Goal: Check status: Check status

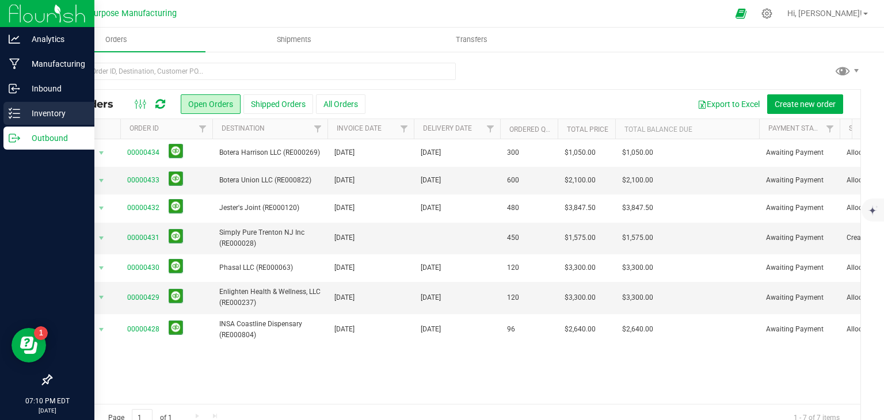
click at [42, 114] on p "Inventory" at bounding box center [54, 113] width 69 height 14
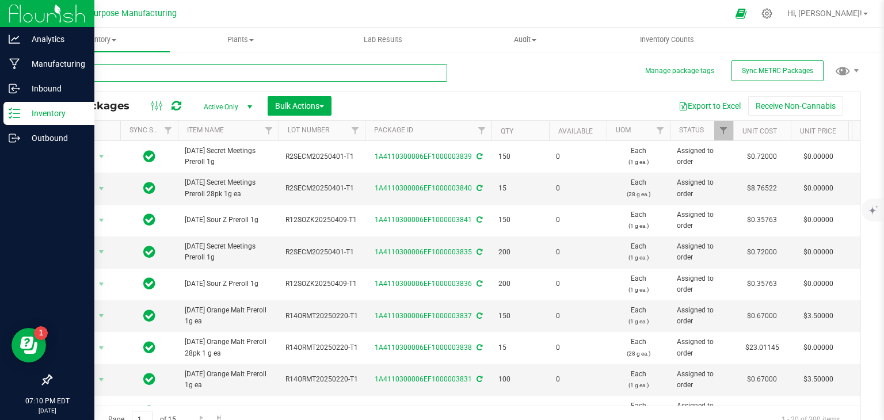
click at [129, 73] on input "text" at bounding box center [249, 72] width 396 height 17
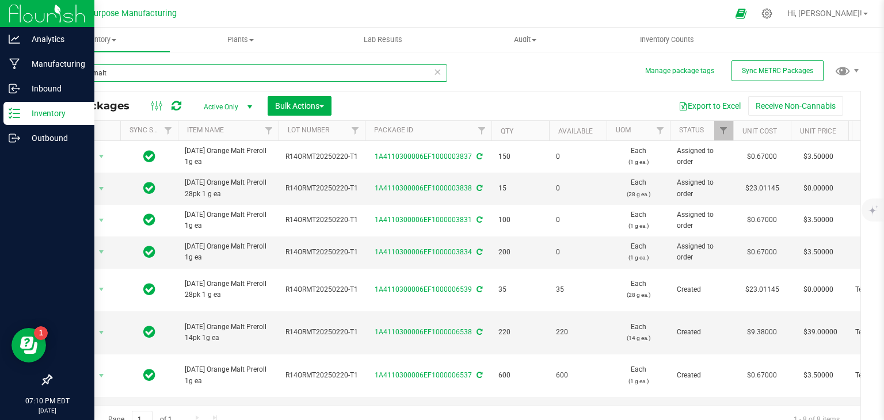
type input "orange malt"
click at [433, 72] on icon at bounding box center [437, 71] width 8 height 14
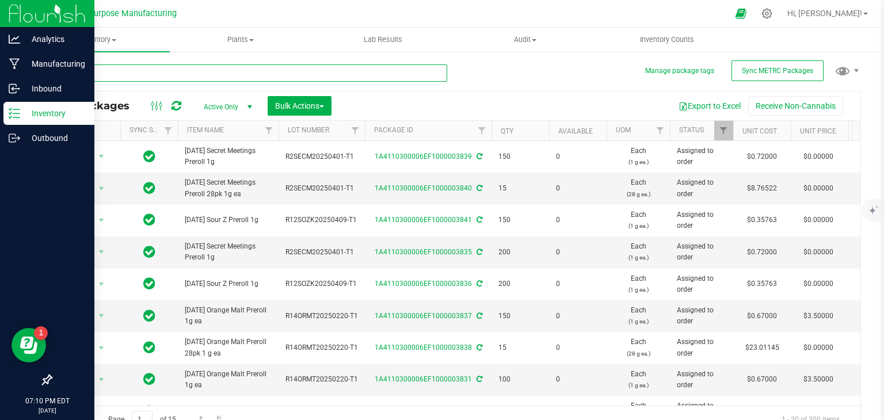
click at [386, 74] on input "text" at bounding box center [249, 72] width 396 height 17
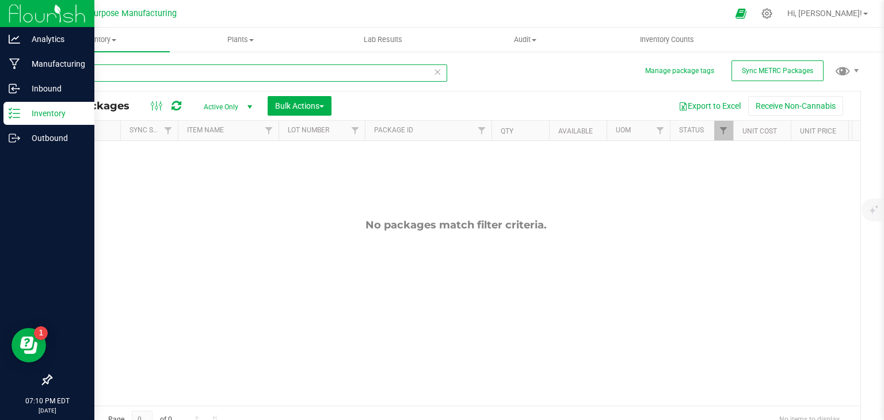
type input "0"
type input "7"
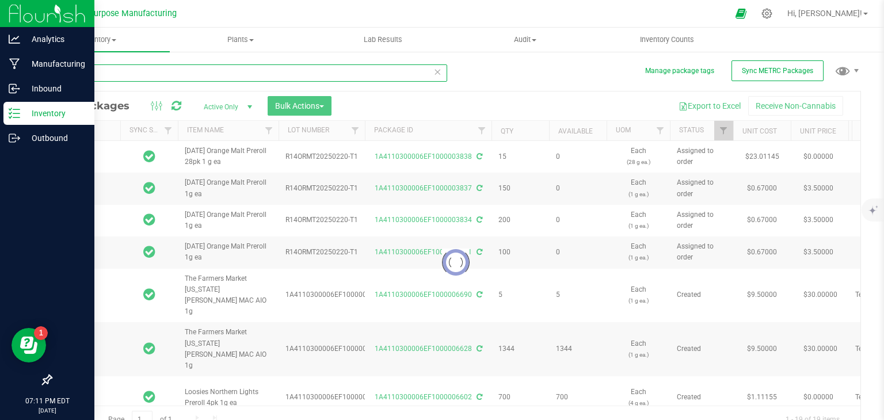
type input "orange"
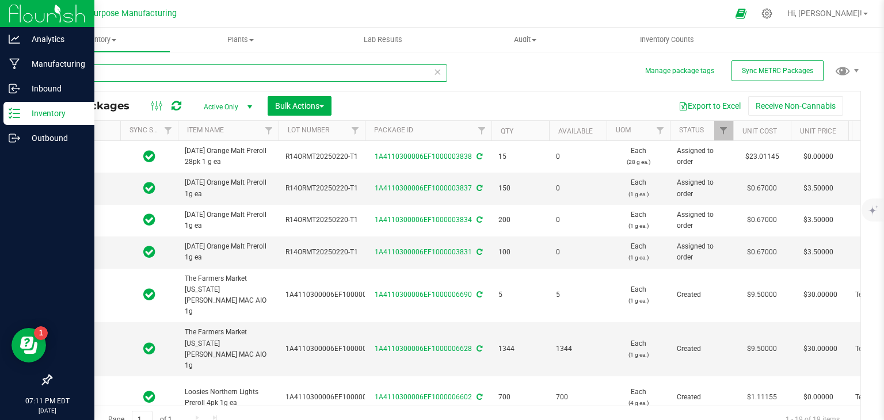
type input "[DATE]"
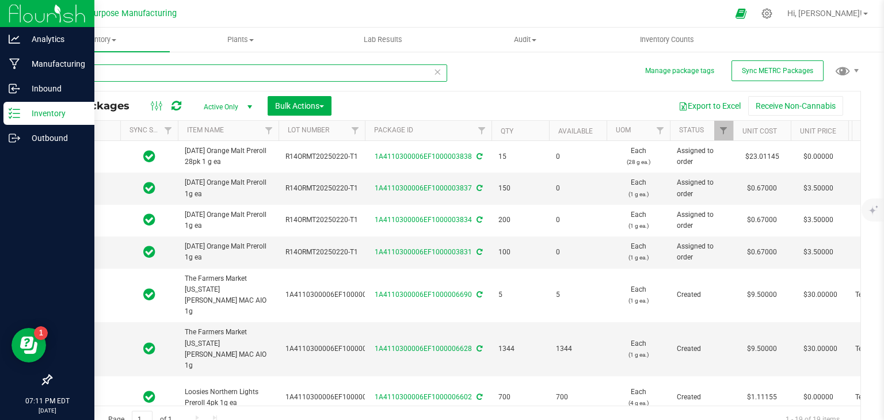
type input "[DATE]"
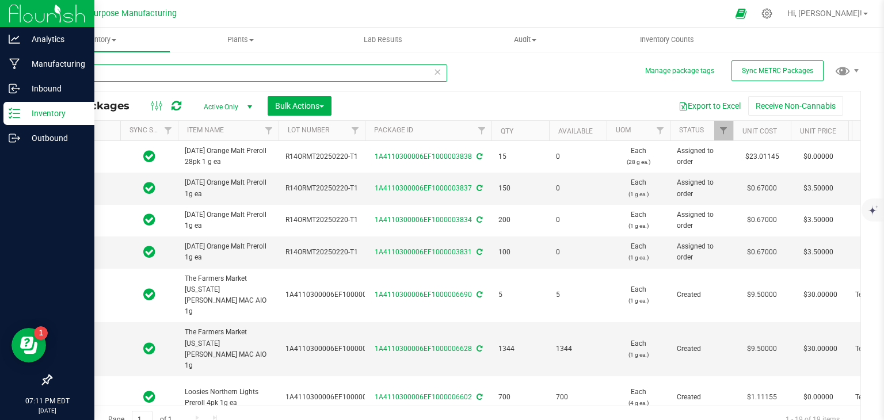
type input "[DATE]"
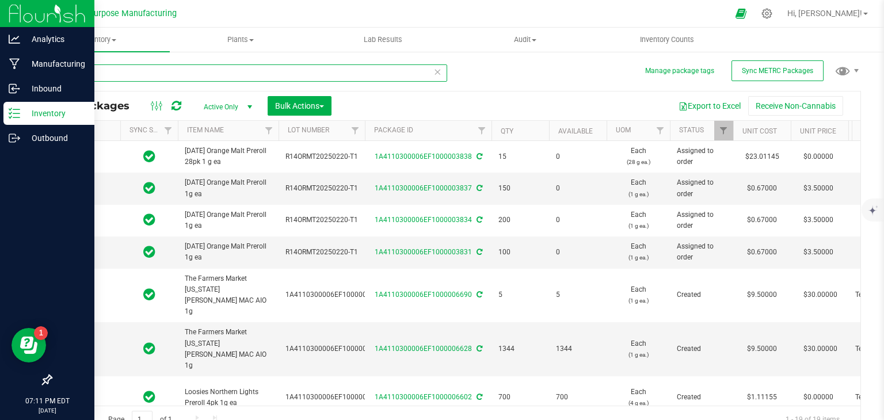
type input "[DATE]"
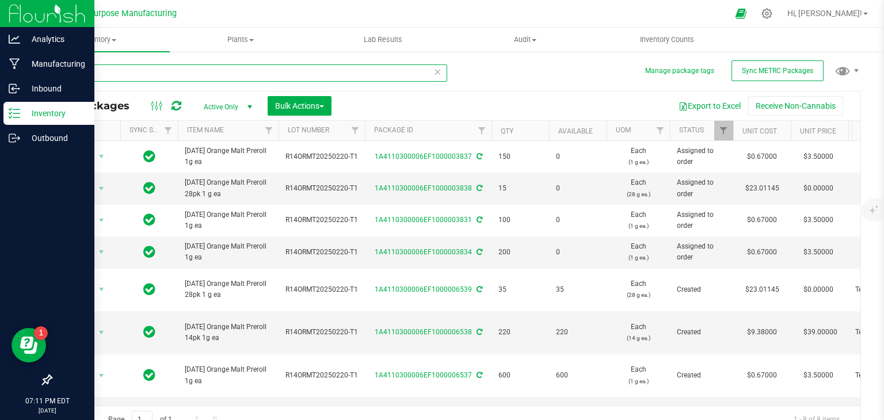
drag, startPoint x: 224, startPoint y: 68, endPoint x: 28, endPoint y: 73, distance: 195.7
click at [28, 73] on div "Manage package tags Sync METRC Packages orange All Packages Active Only Active …" at bounding box center [456, 226] width 856 height 351
click at [239, 110] on span "Active Only" at bounding box center [225, 107] width 63 height 16
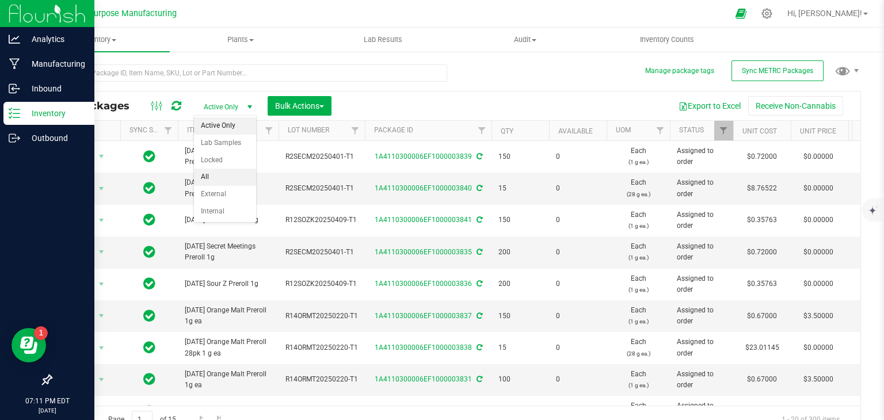
click at [212, 172] on li "All" at bounding box center [225, 177] width 62 height 17
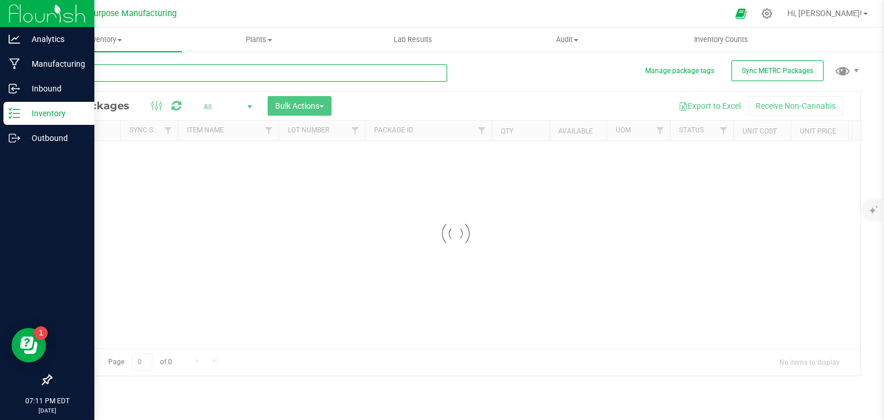
click at [161, 72] on input "text" at bounding box center [249, 72] width 396 height 17
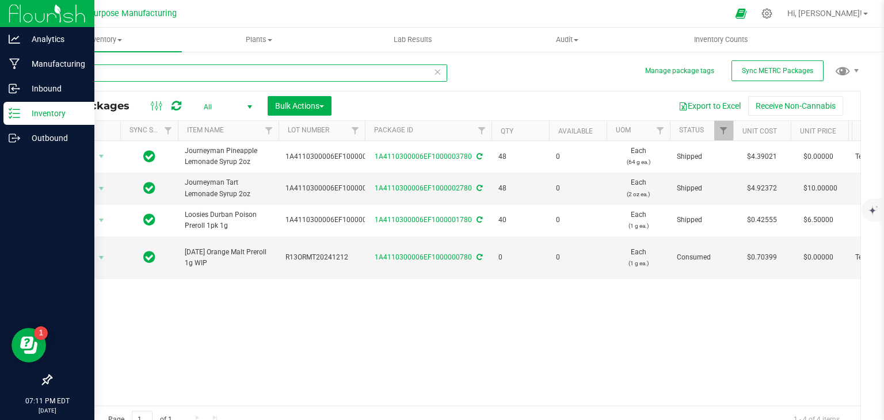
drag, startPoint x: 115, startPoint y: 72, endPoint x: 62, endPoint y: 85, distance: 54.4
click at [62, 85] on div "780" at bounding box center [249, 77] width 396 height 26
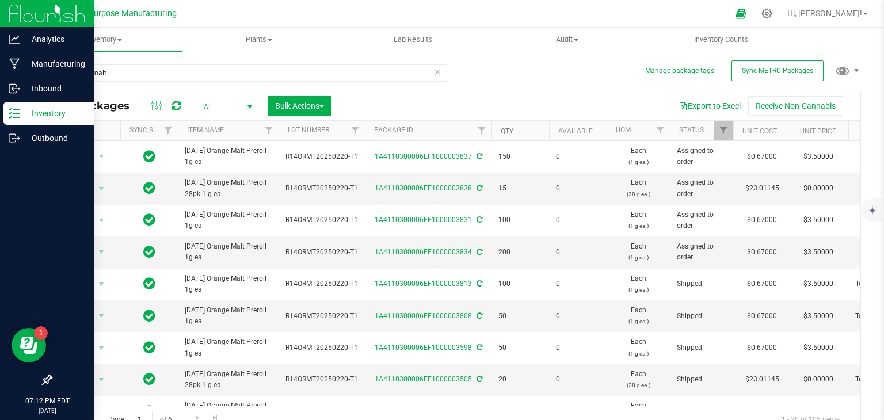
click at [506, 129] on link "Qty" at bounding box center [507, 131] width 13 height 8
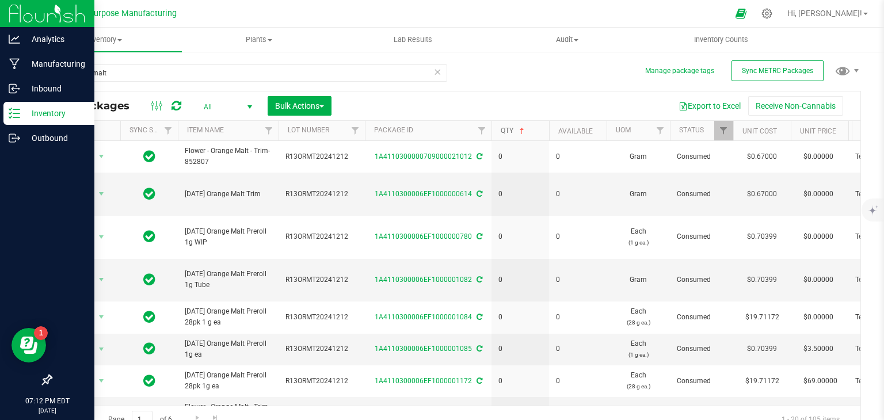
click at [506, 129] on link "Qty" at bounding box center [514, 131] width 26 height 8
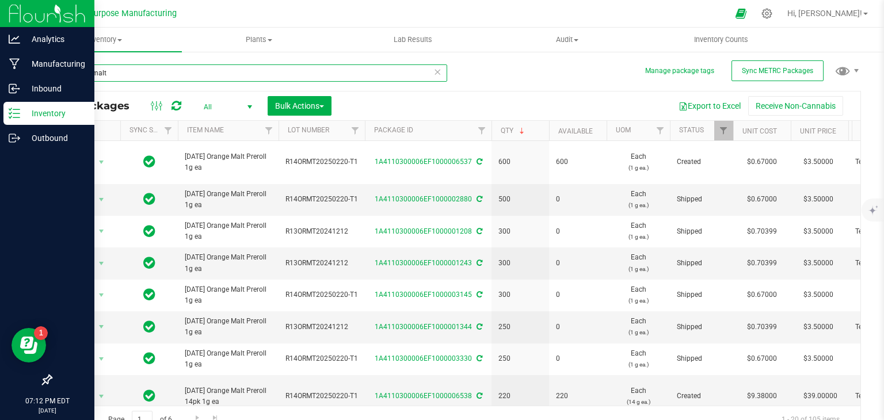
click at [131, 74] on input "orange malt" at bounding box center [249, 72] width 396 height 17
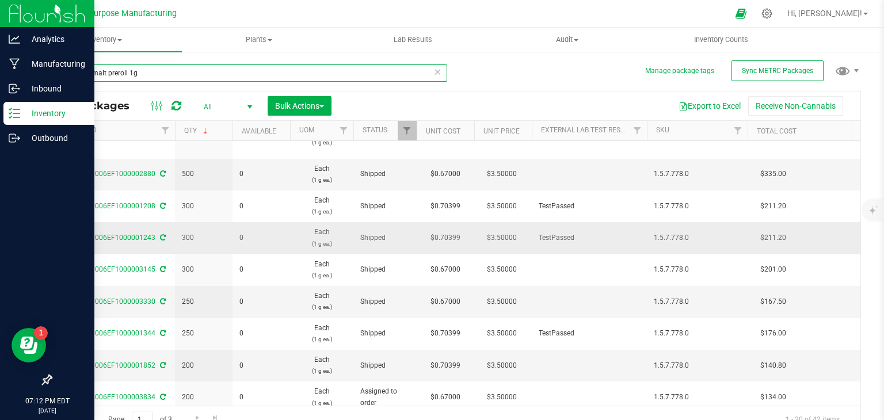
scroll to position [25, 340]
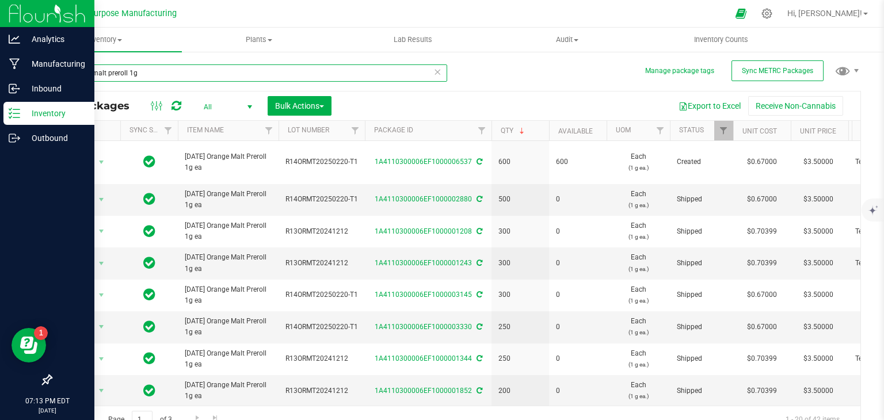
drag, startPoint x: 147, startPoint y: 77, endPoint x: 29, endPoint y: 86, distance: 118.3
click at [29, 86] on div "Manage package tags Sync METRC Packages orange malt preroll 1g All Packages All…" at bounding box center [456, 226] width 856 height 351
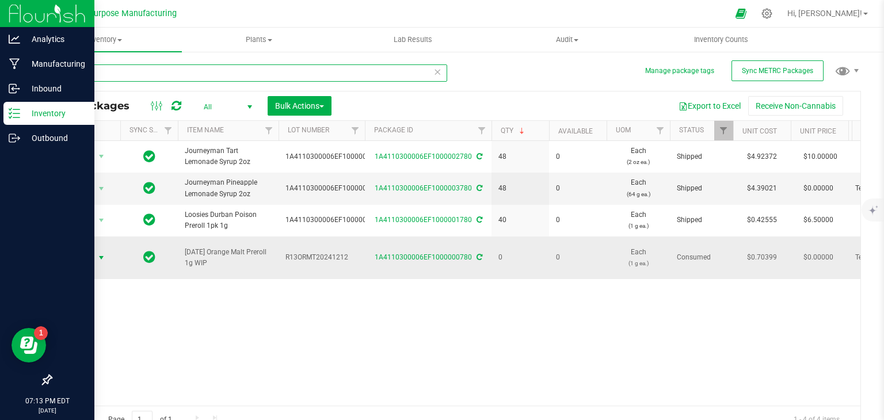
type input "780"
click at [104, 254] on span "select" at bounding box center [101, 257] width 9 height 9
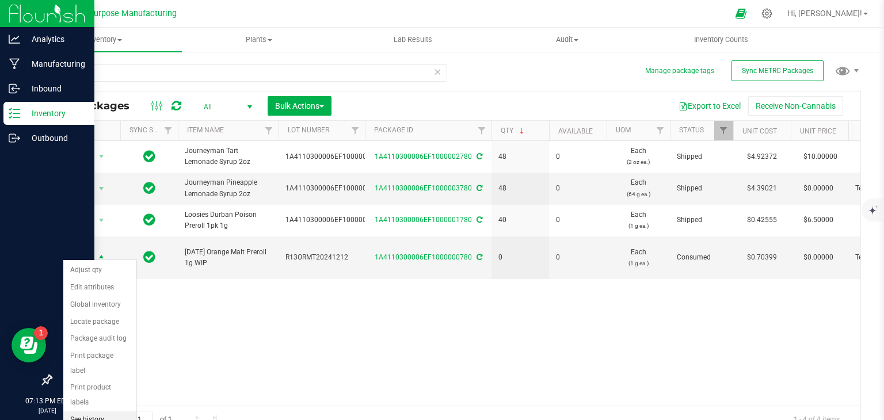
click at [89, 411] on li "See history" at bounding box center [99, 419] width 73 height 17
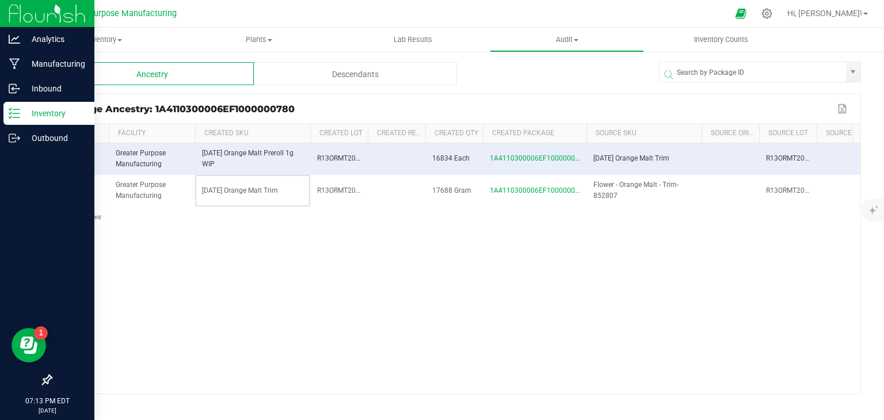
click at [250, 196] on td "[DATE] Orange Malt Trim" at bounding box center [252, 191] width 115 height 32
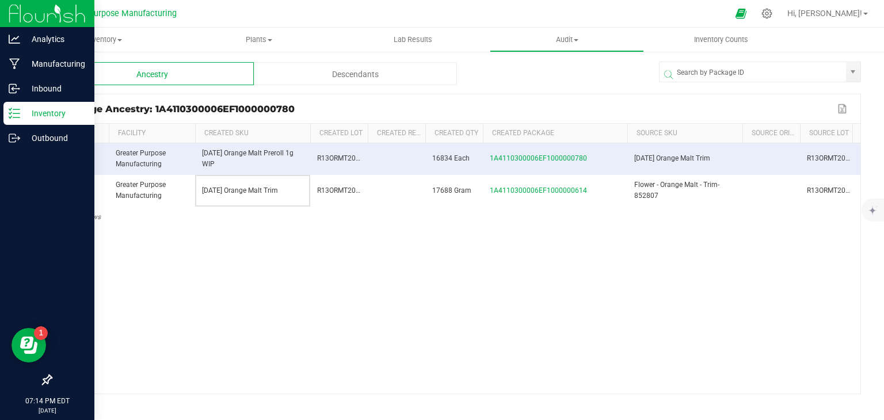
click at [624, 143] on div "Level Facility Created SKU Created Lot Created Ref Field Created Qty Created Pa…" at bounding box center [455, 259] width 809 height 270
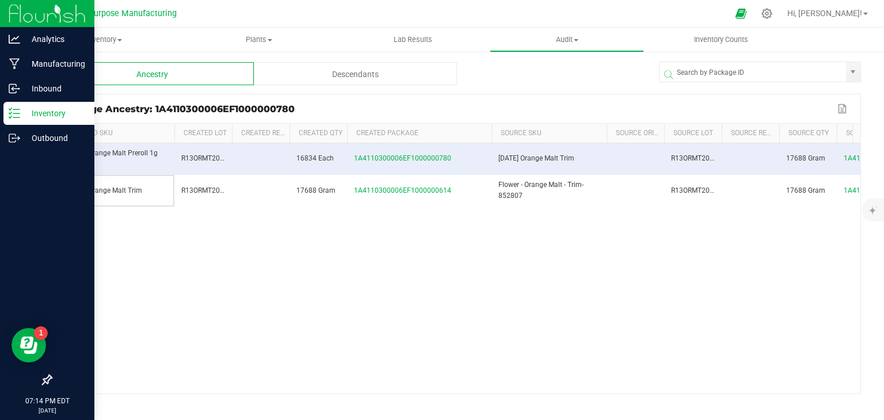
scroll to position [0, 269]
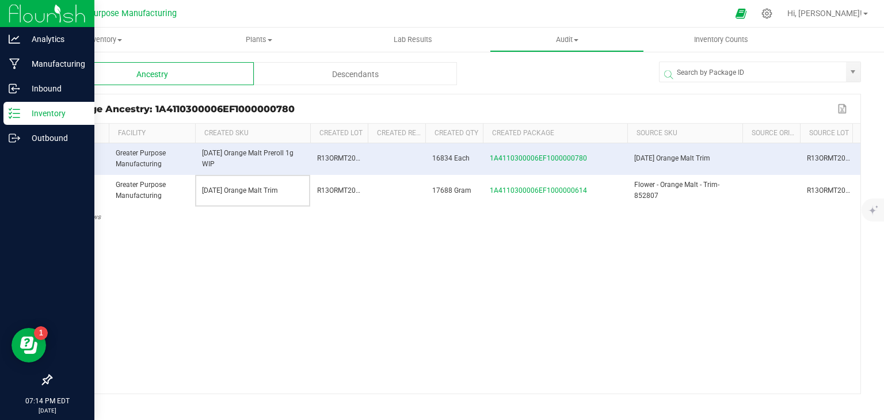
click at [380, 74] on div "Descendants" at bounding box center [355, 73] width 203 height 23
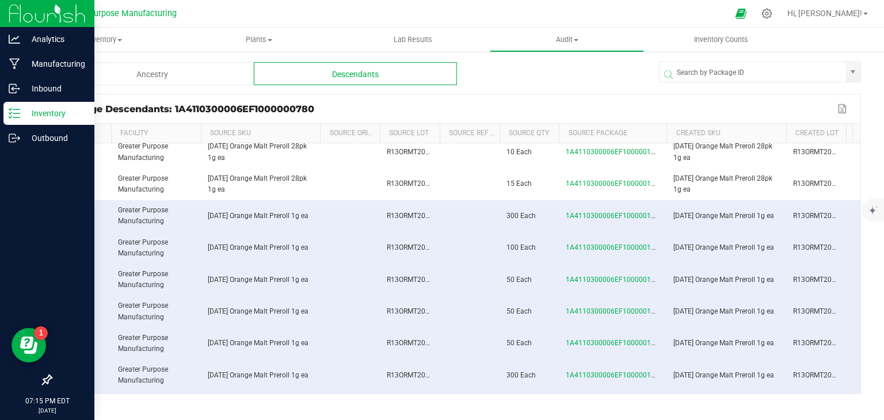
scroll to position [0, 105]
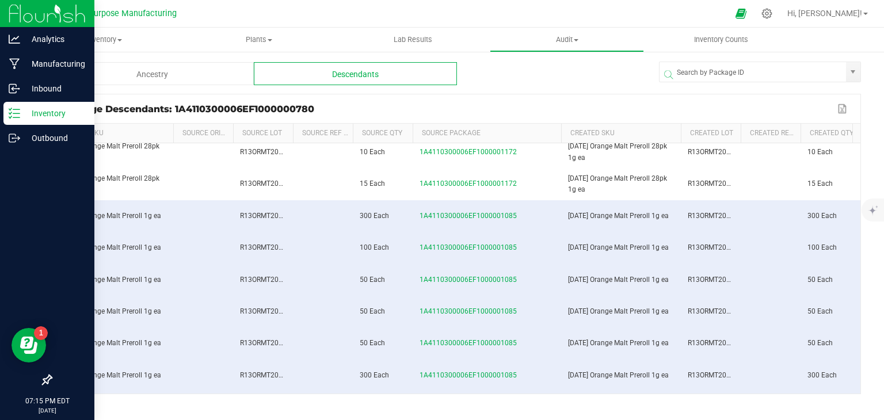
click at [556, 155] on div "Level Facility Source SKU Source Origin Harvests Source Lot Source Ref Field So…" at bounding box center [455, 259] width 809 height 270
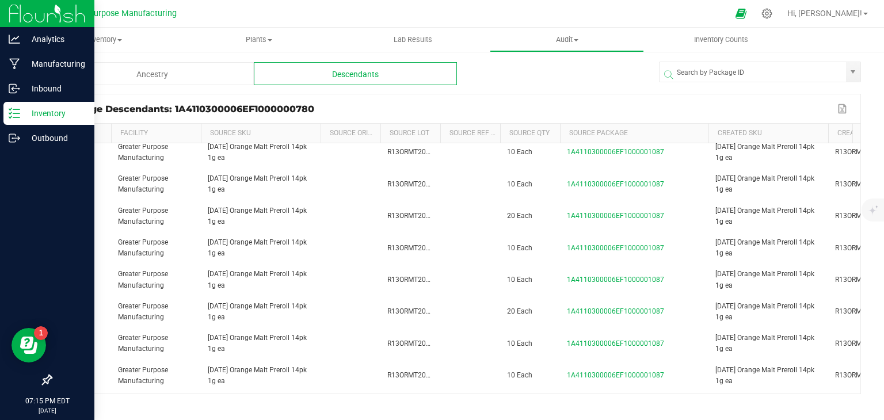
scroll to position [535, 0]
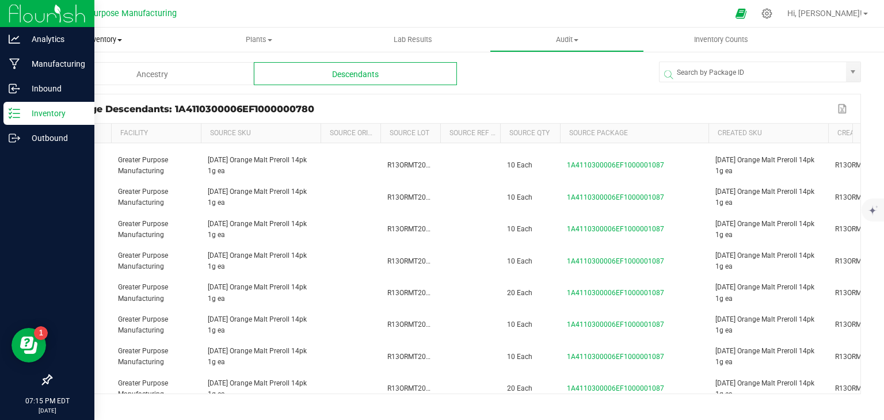
click at [101, 37] on span "Inventory" at bounding box center [105, 40] width 154 height 10
click at [467, 113] on div "Package Descendants: 1A4110300006EF1000000780" at bounding box center [447, 109] width 775 height 11
click at [53, 116] on p "Inventory" at bounding box center [54, 113] width 69 height 14
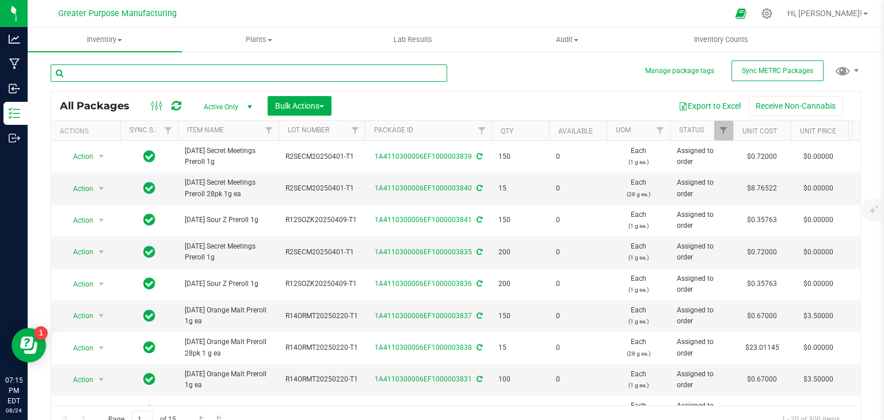
click at [152, 79] on input "text" at bounding box center [249, 72] width 396 height 17
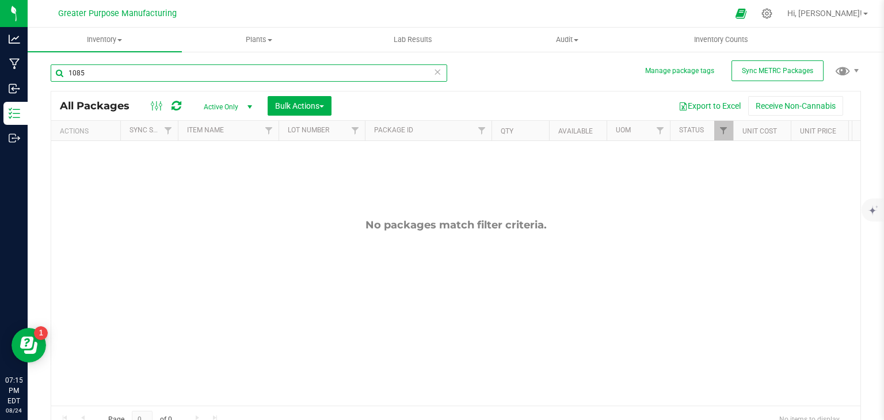
type input "1085"
click at [226, 104] on span "Active Only" at bounding box center [225, 107] width 63 height 16
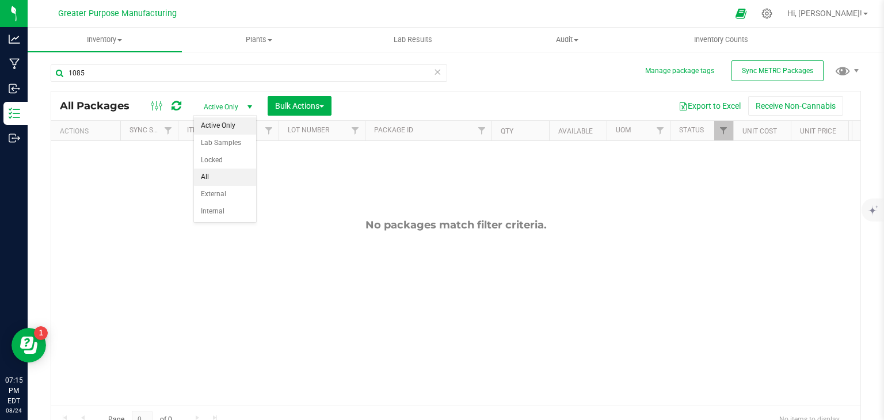
click at [212, 177] on li "All" at bounding box center [225, 177] width 62 height 17
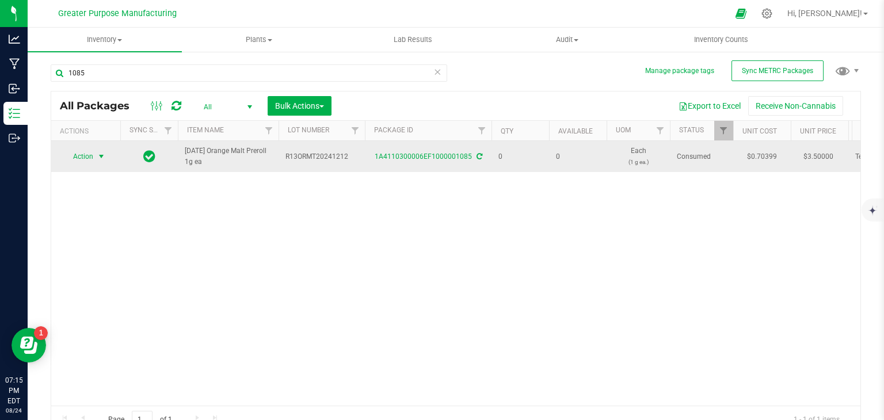
click at [104, 155] on span "select" at bounding box center [101, 156] width 9 height 9
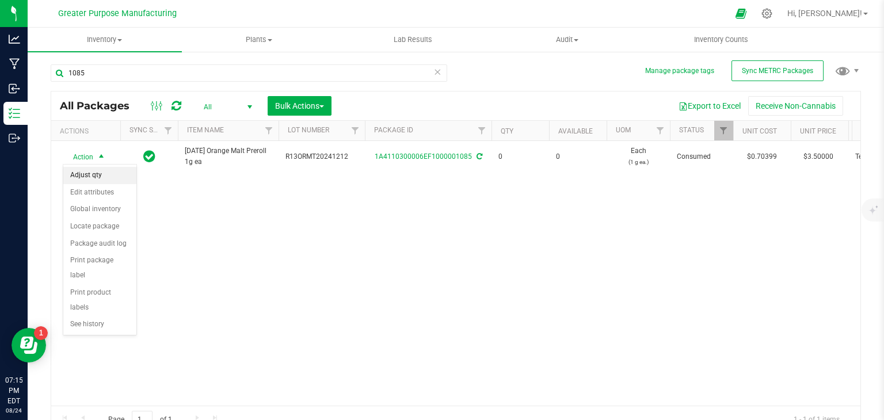
click at [91, 176] on li "Adjust qty" at bounding box center [99, 175] width 73 height 17
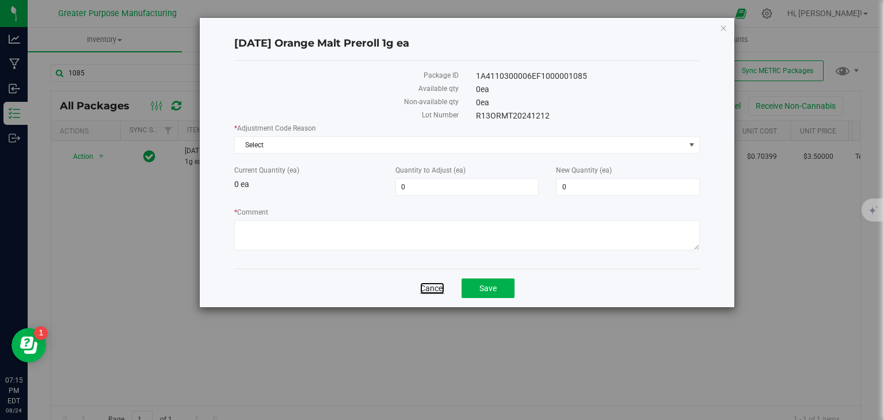
click at [430, 288] on link "Cancel" at bounding box center [432, 289] width 24 height 12
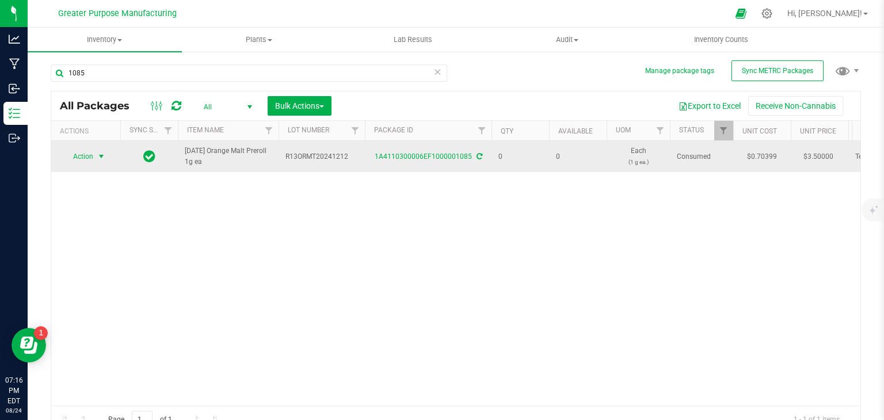
click at [99, 157] on span "select" at bounding box center [101, 156] width 9 height 9
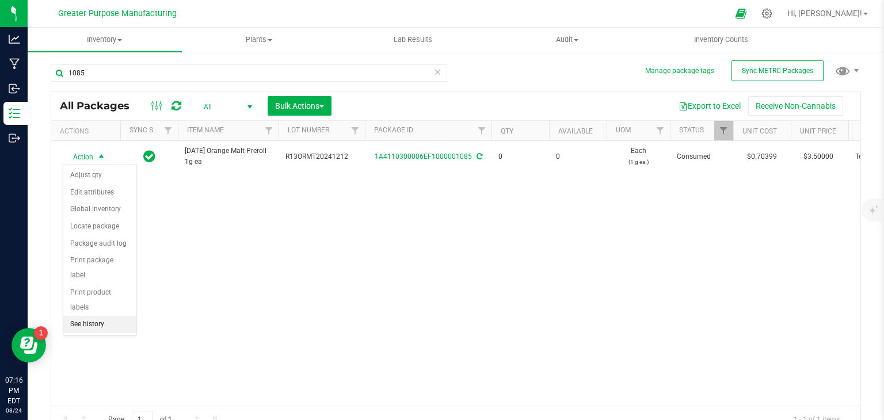
click at [85, 316] on li "See history" at bounding box center [99, 324] width 73 height 17
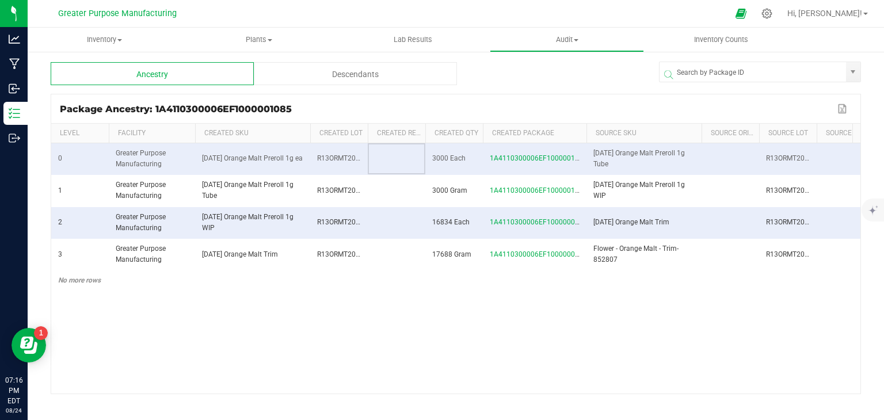
click at [376, 162] on td at bounding box center [397, 159] width 58 height 32
click at [357, 68] on div "Descendants" at bounding box center [355, 73] width 203 height 23
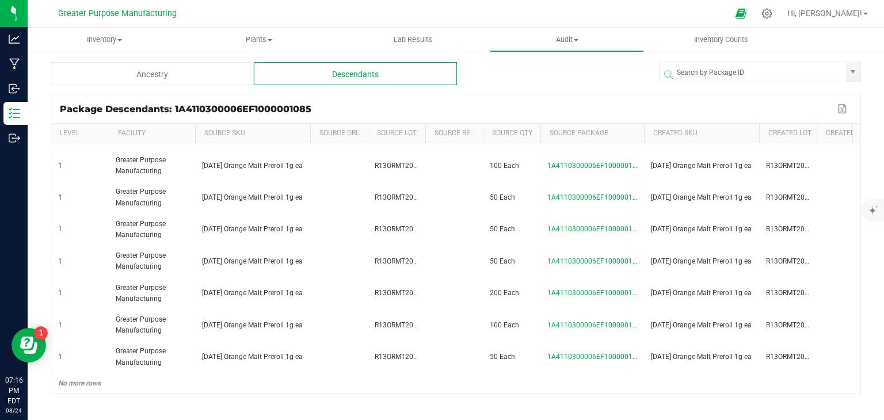
scroll to position [0, 269]
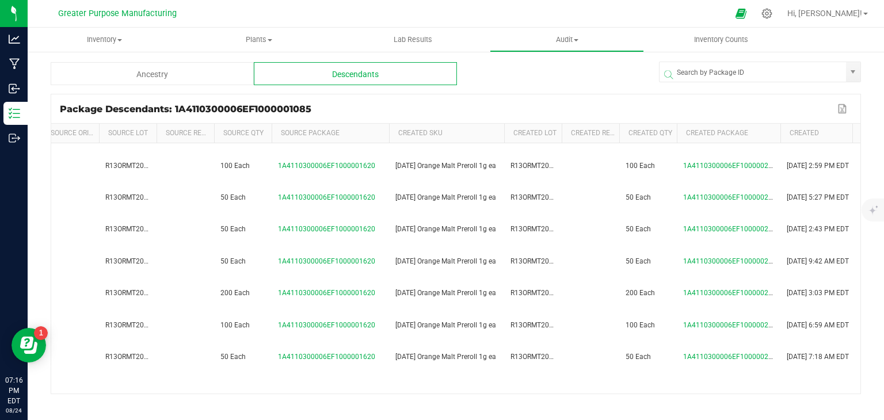
click at [387, 135] on span at bounding box center [387, 218] width 3 height 189
click at [791, 143] on div "Level Facility Source SKU Source Origin Harvests Source Lot Source Ref Field So…" at bounding box center [455, 259] width 809 height 270
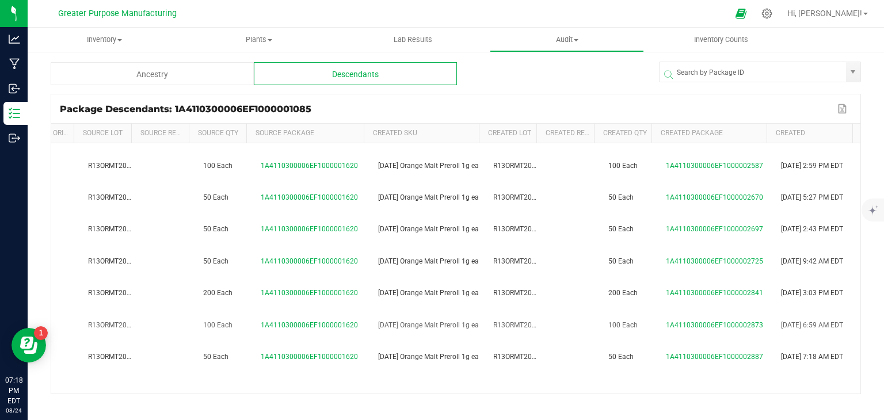
scroll to position [0, 0]
